Goal: Find contact information: Find contact information

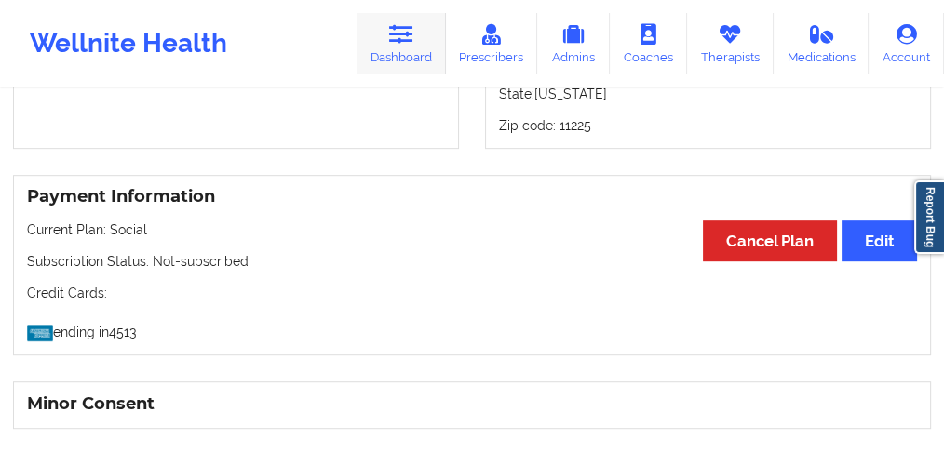
click at [398, 47] on link "Dashboard" at bounding box center [401, 43] width 89 height 61
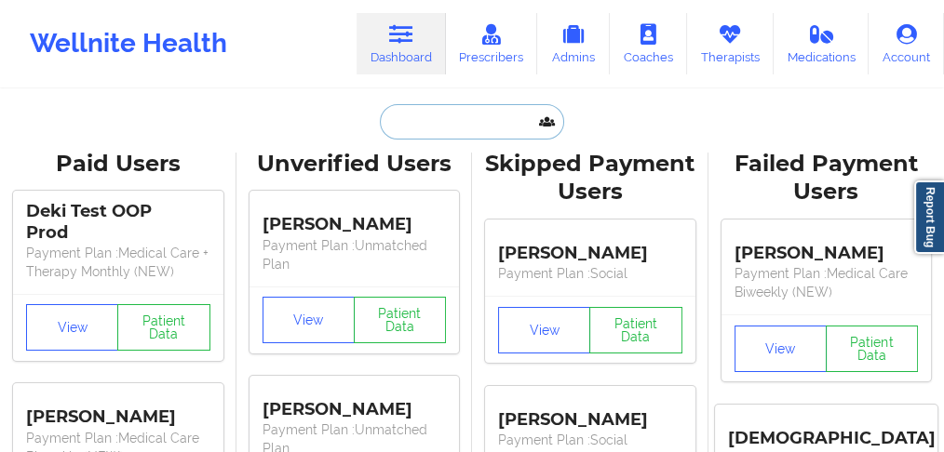
click at [449, 115] on input "text" at bounding box center [472, 121] width 184 height 35
paste input "[PERSON_NAME]"
type input "[PERSON_NAME]"
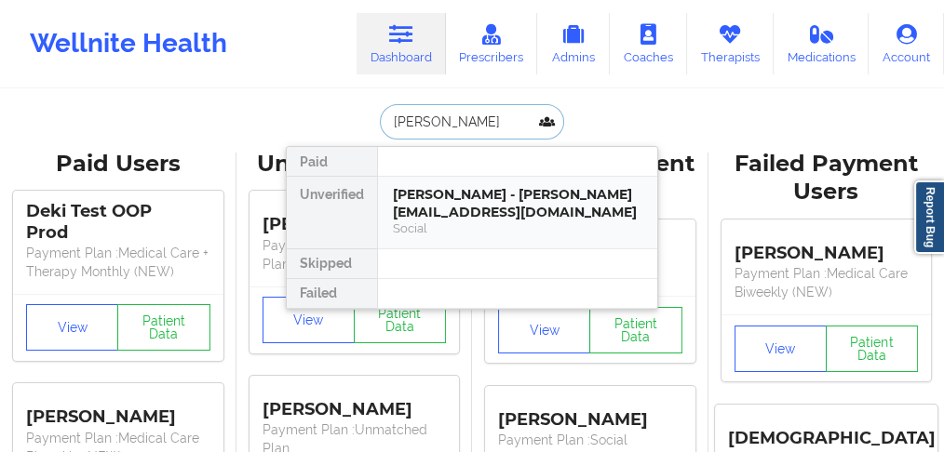
click at [485, 202] on div "[PERSON_NAME] - [PERSON_NAME][EMAIL_ADDRESS][DOMAIN_NAME]" at bounding box center [518, 203] width 250 height 34
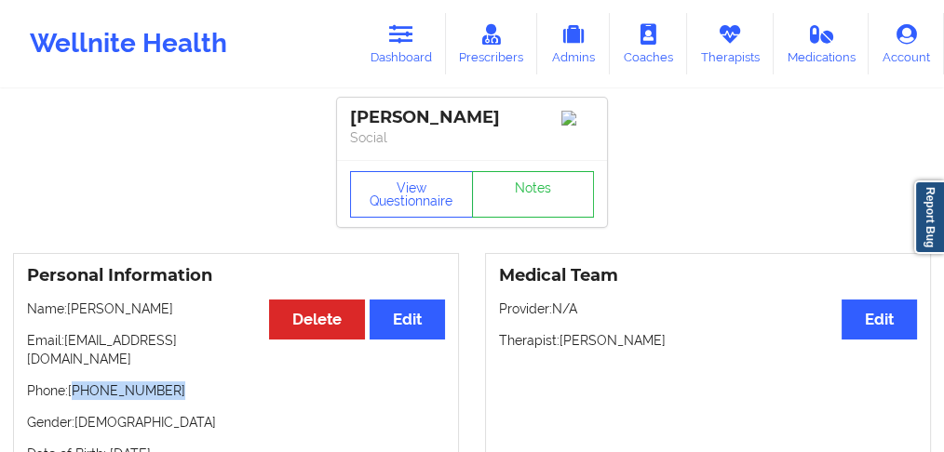
drag, startPoint x: 177, startPoint y: 376, endPoint x: 75, endPoint y: 377, distance: 101.5
click at [75, 382] on p "Phone: [PHONE_NUMBER]" at bounding box center [236, 391] width 418 height 19
copy p "[PHONE_NUMBER]"
click at [396, 55] on link "Dashboard" at bounding box center [401, 43] width 89 height 61
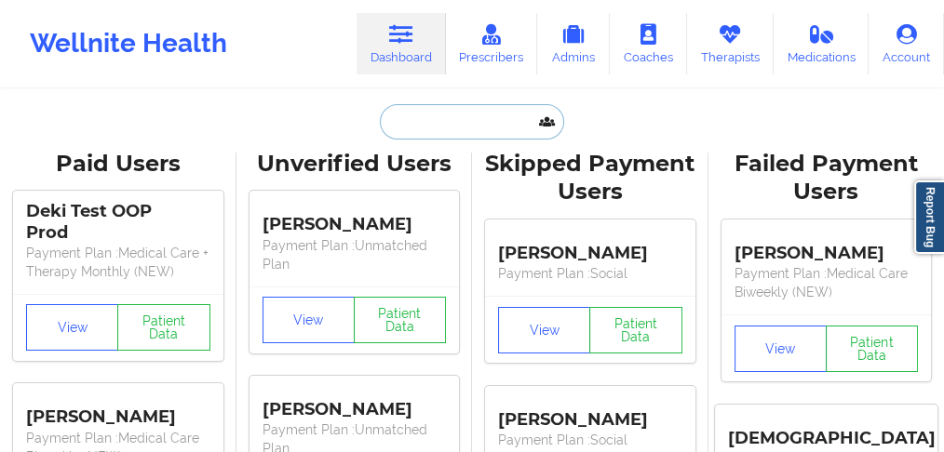
click at [415, 125] on input "text" at bounding box center [472, 121] width 184 height 35
paste input "[PERSON_NAME]"
type input "[PERSON_NAME]"
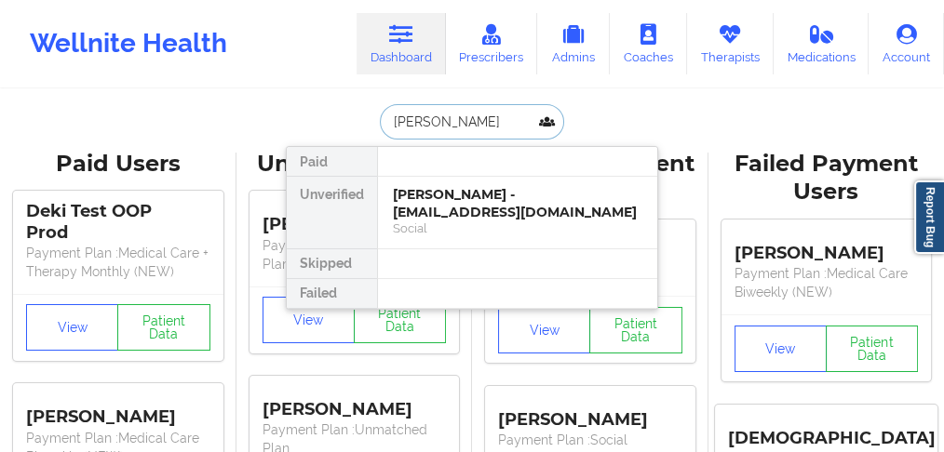
click at [441, 199] on div "[PERSON_NAME] - [EMAIL_ADDRESS][DOMAIN_NAME]" at bounding box center [518, 203] width 250 height 34
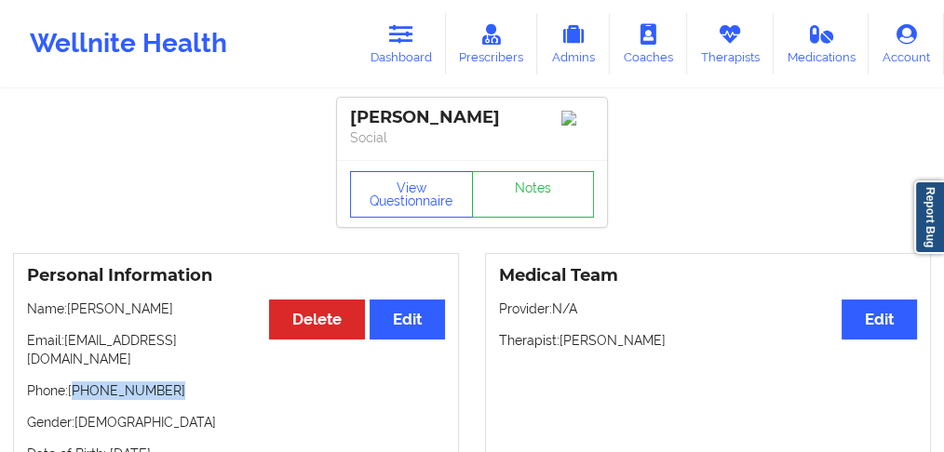
drag, startPoint x: 177, startPoint y: 376, endPoint x: 76, endPoint y: 374, distance: 100.6
click at [75, 382] on p "Phone: [PHONE_NUMBER]" at bounding box center [236, 391] width 418 height 19
copy p "[PHONE_NUMBER]"
click at [185, 382] on p "Phone: [PHONE_NUMBER]" at bounding box center [236, 391] width 418 height 19
click at [91, 413] on p "Gender: [DEMOGRAPHIC_DATA]" at bounding box center [236, 422] width 418 height 19
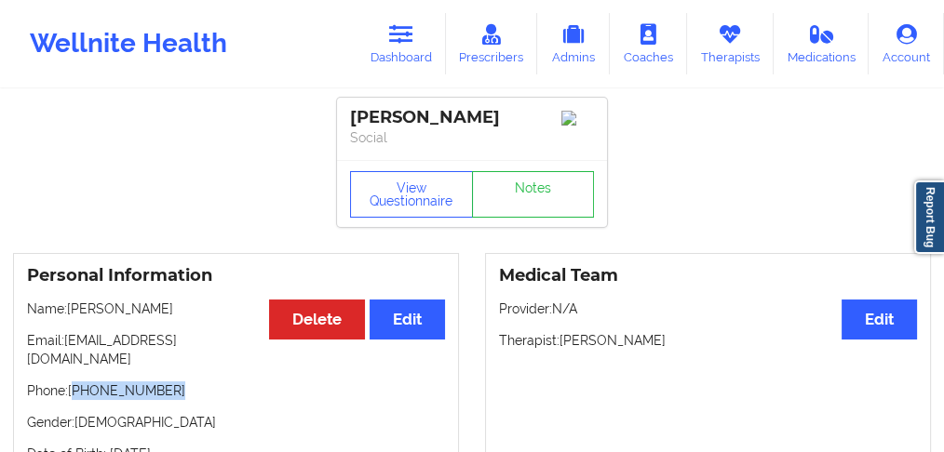
drag, startPoint x: 175, startPoint y: 376, endPoint x: 74, endPoint y: 378, distance: 100.6
click at [74, 382] on p "Phone: [PHONE_NUMBER]" at bounding box center [236, 391] width 418 height 19
copy p "[PHONE_NUMBER]"
